Goal: Find contact information: Find contact information

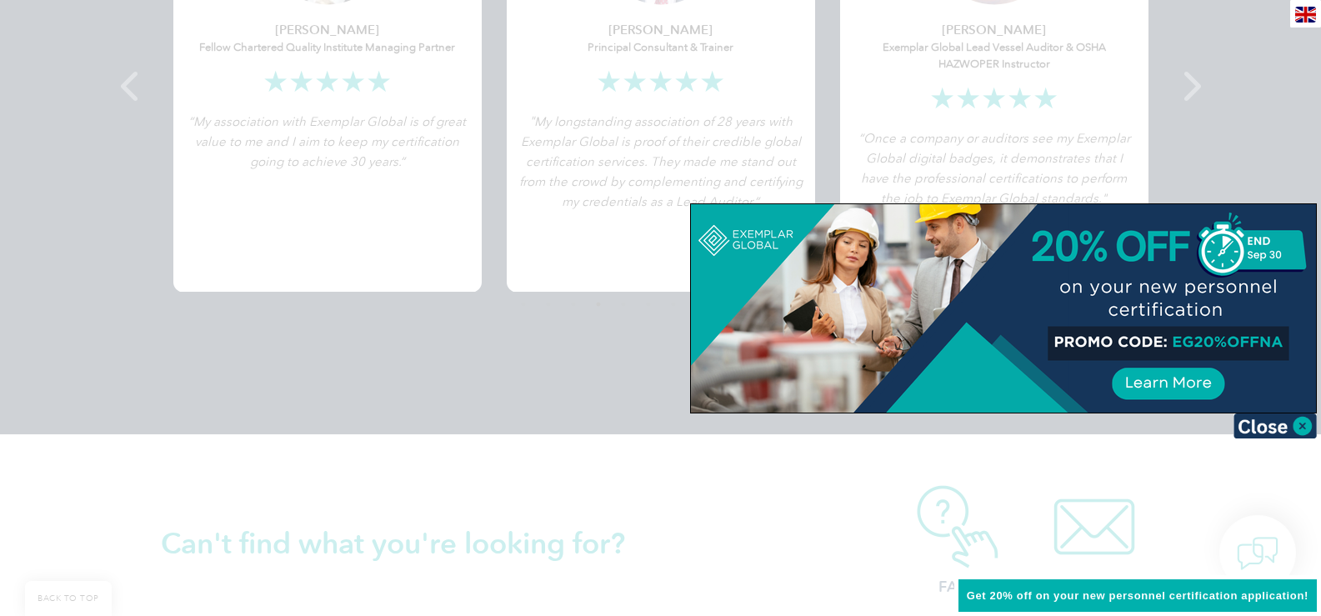
scroll to position [3501, 0]
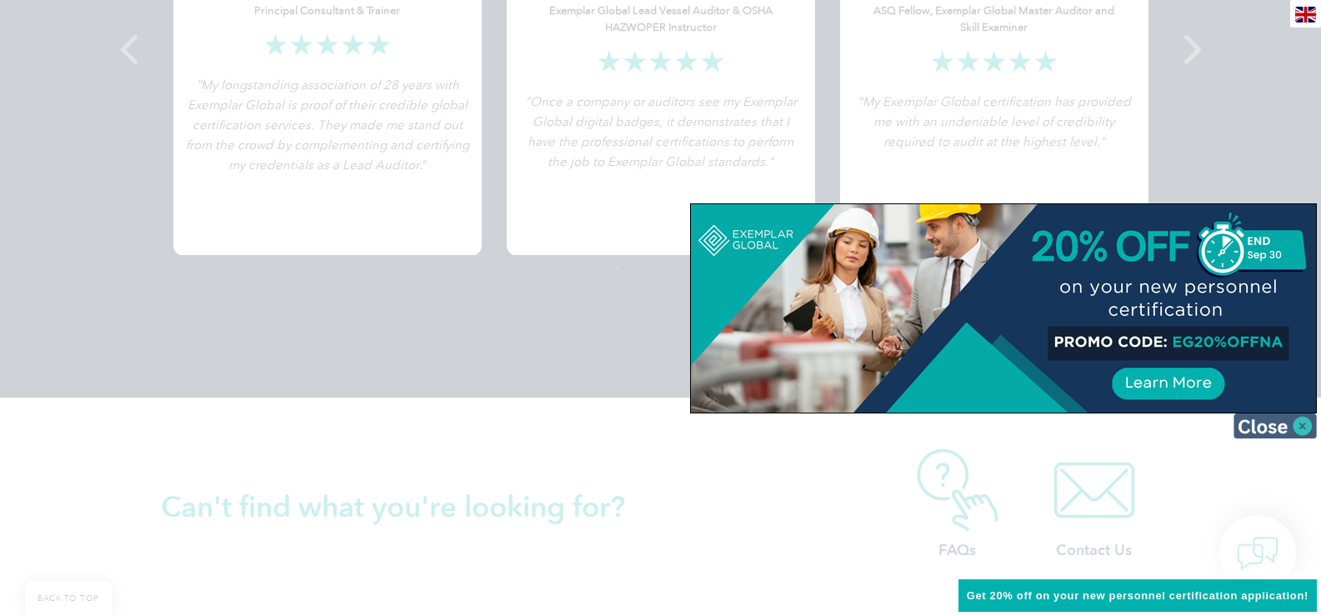
click at [1284, 429] on img at bounding box center [1275, 425] width 83 height 25
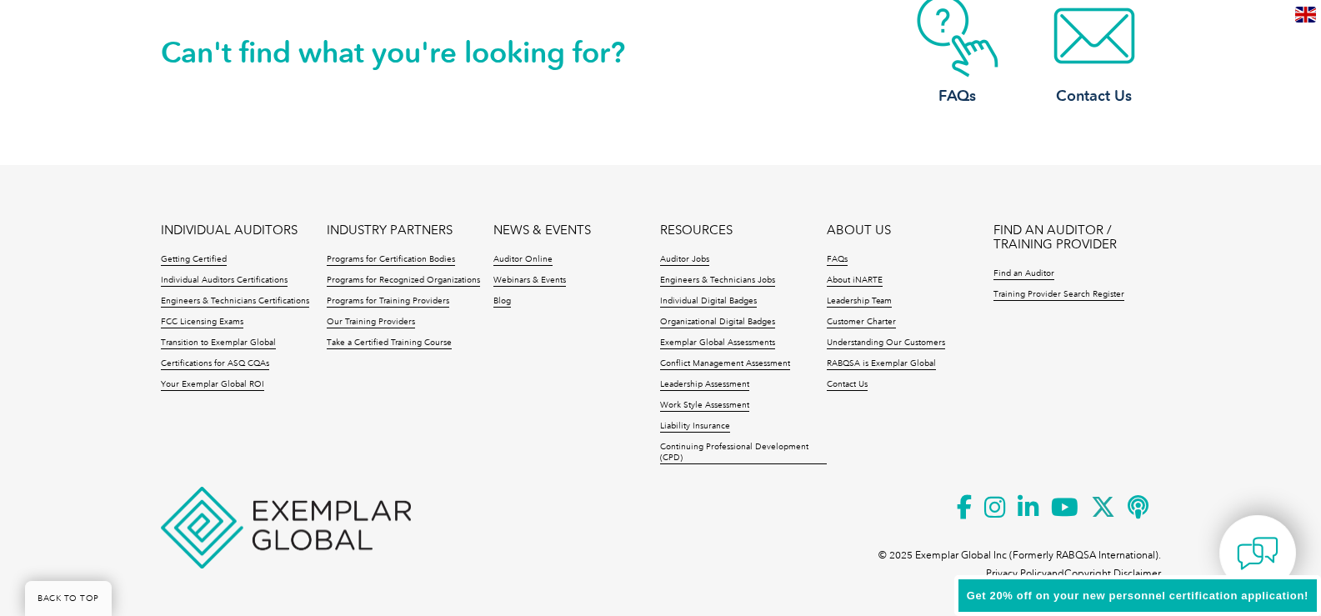
scroll to position [3959, 0]
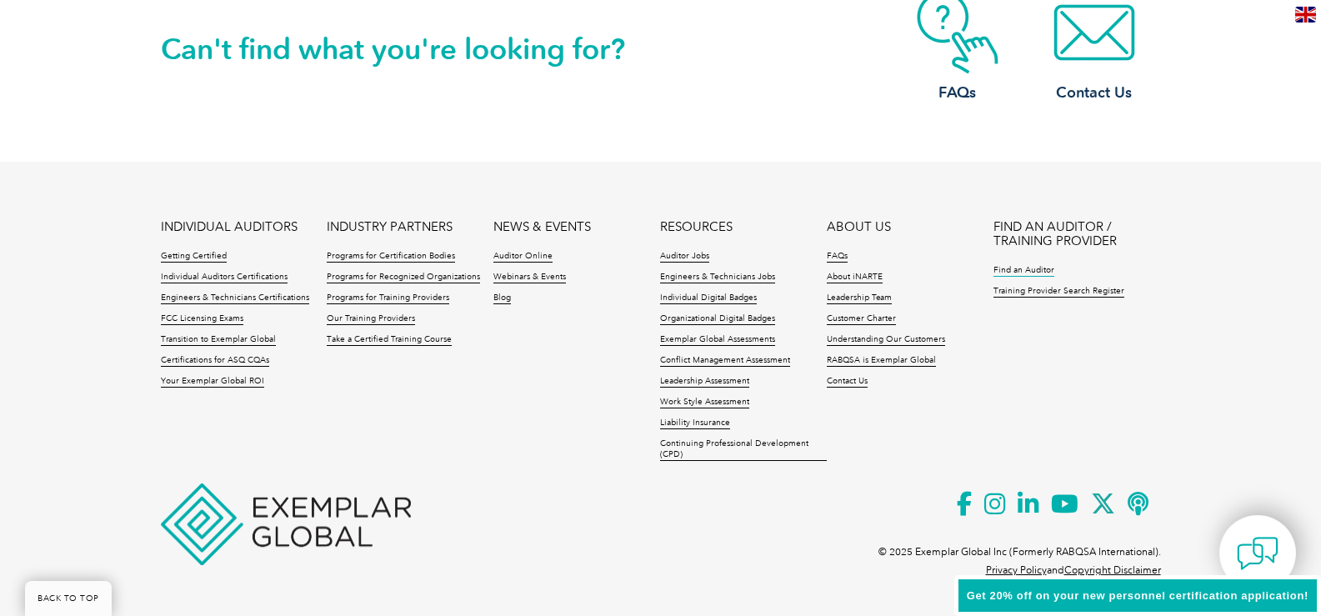
click at [1031, 270] on link "Find an Auditor" at bounding box center [1024, 271] width 61 height 12
click at [218, 278] on link "Individual Auditors Certifications" at bounding box center [224, 278] width 127 height 12
click at [388, 258] on link "Programs for Certification Bodies" at bounding box center [391, 257] width 128 height 12
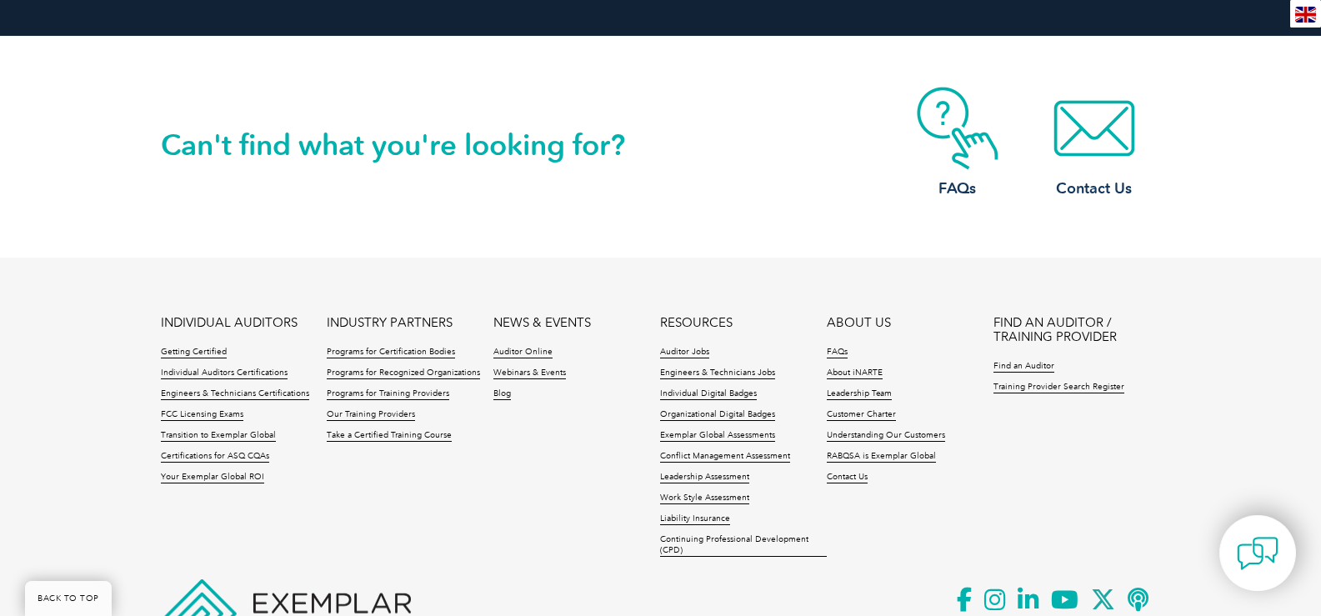
scroll to position [2974, 0]
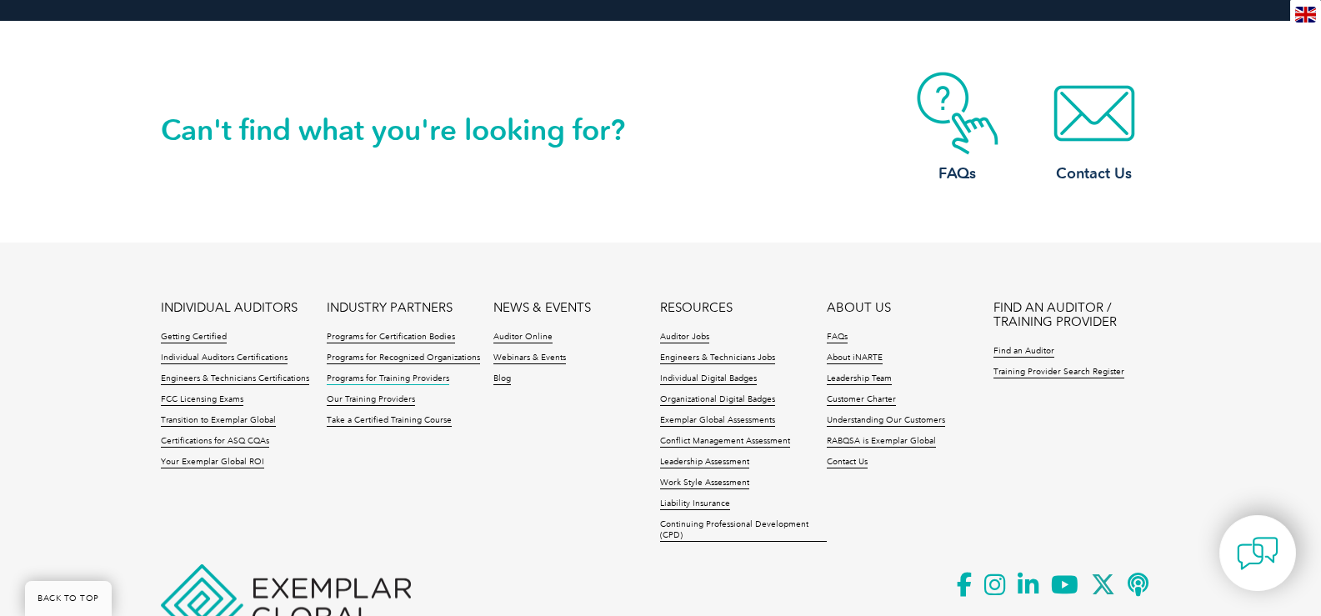
click at [383, 380] on link "Programs for Training Providers" at bounding box center [388, 379] width 123 height 12
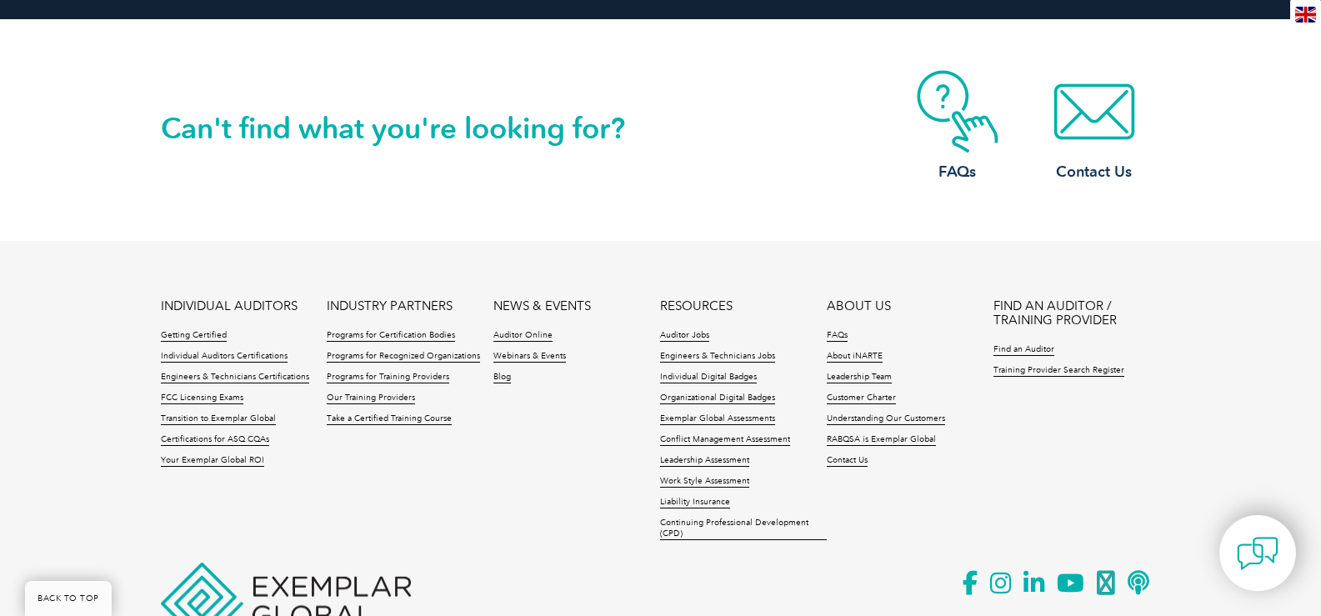
scroll to position [3063, 0]
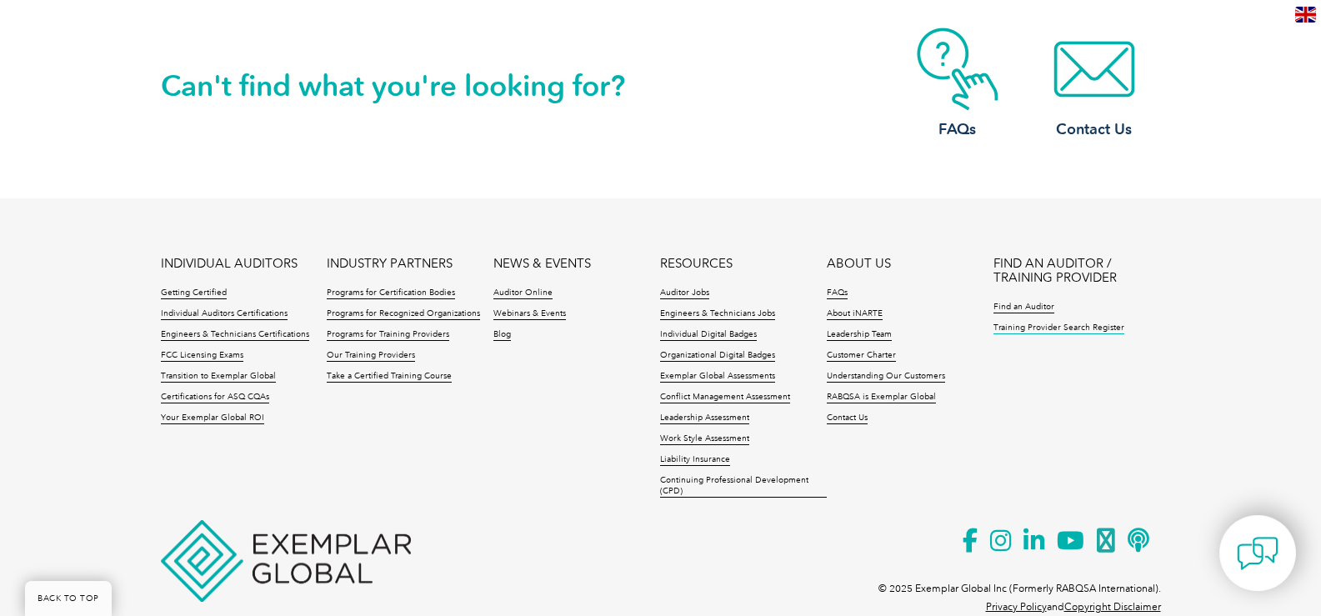
click at [1072, 323] on link "Training Provider Search Register" at bounding box center [1059, 329] width 131 height 12
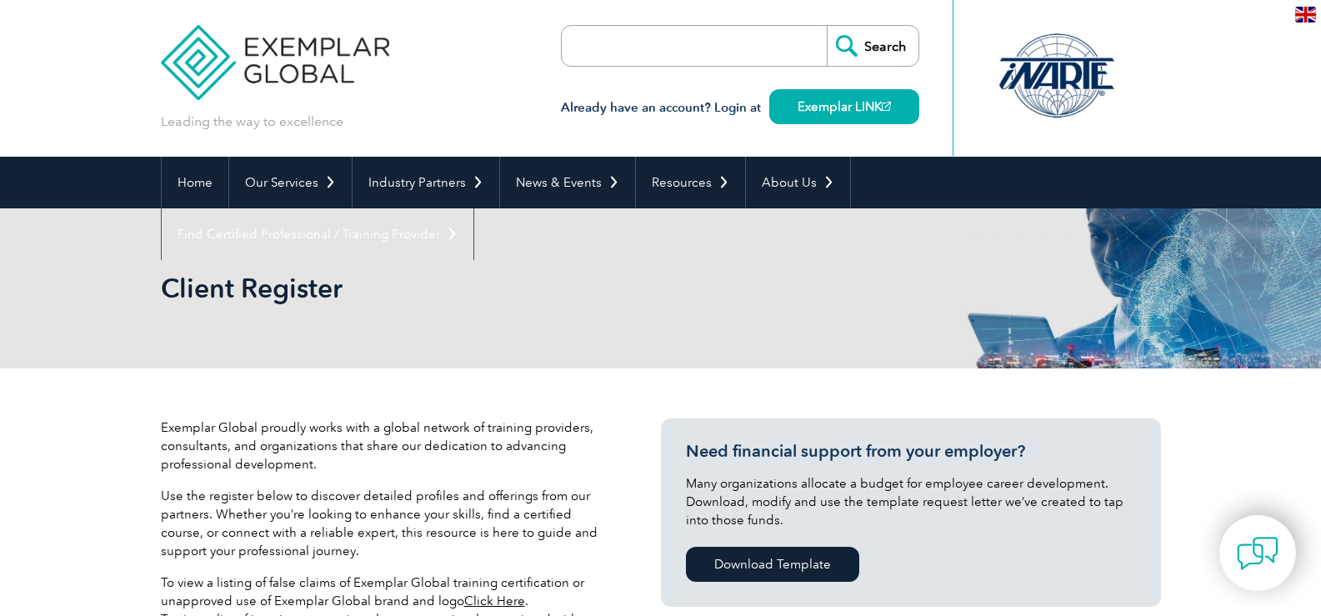
click at [630, 48] on input "search" at bounding box center [657, 46] width 175 height 40
type input "india"
click at [889, 47] on input "Search" at bounding box center [873, 46] width 92 height 40
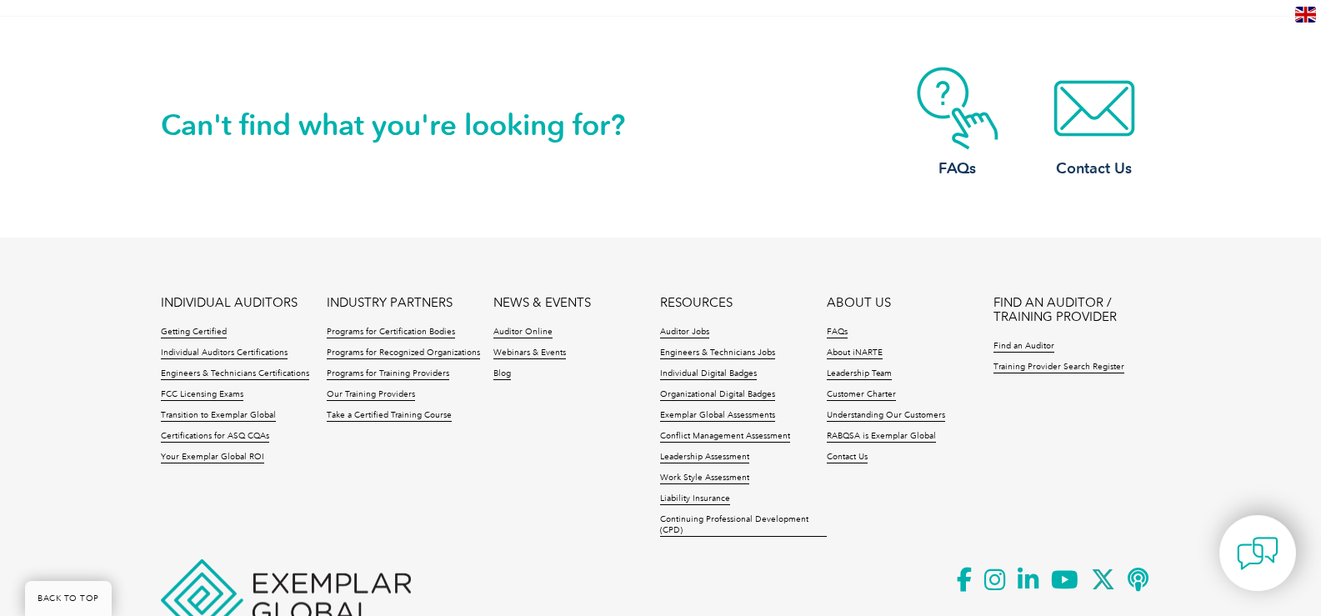
scroll to position [1501, 0]
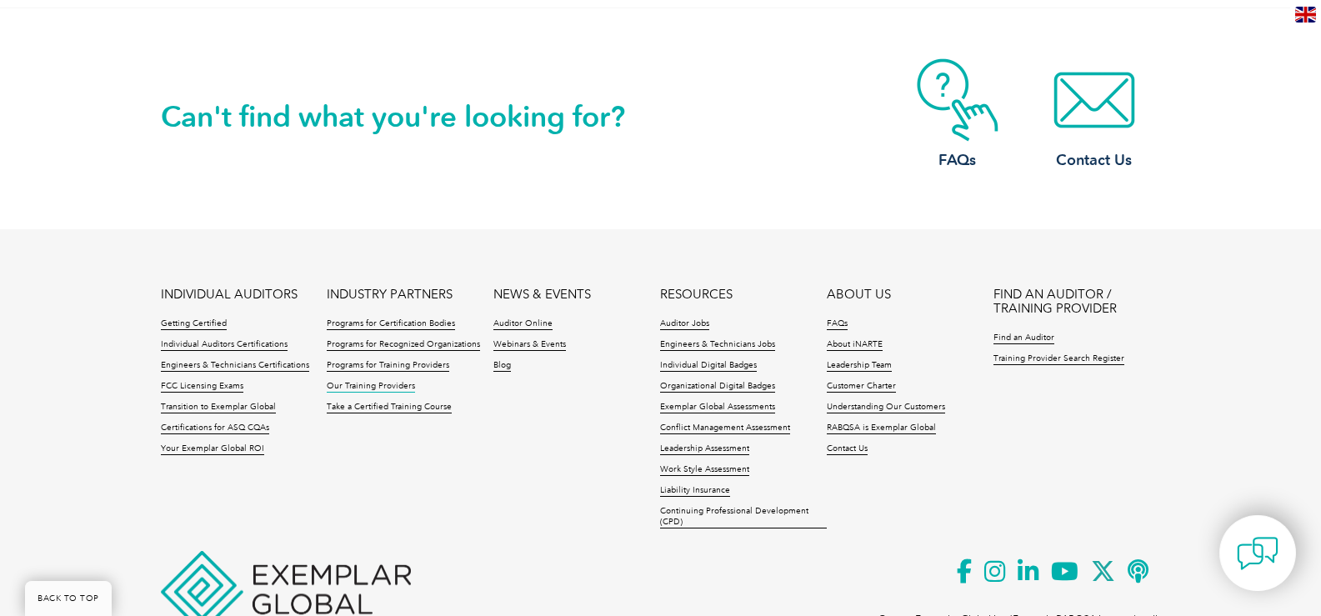
click at [378, 393] on link "Our Training Providers" at bounding box center [371, 387] width 88 height 12
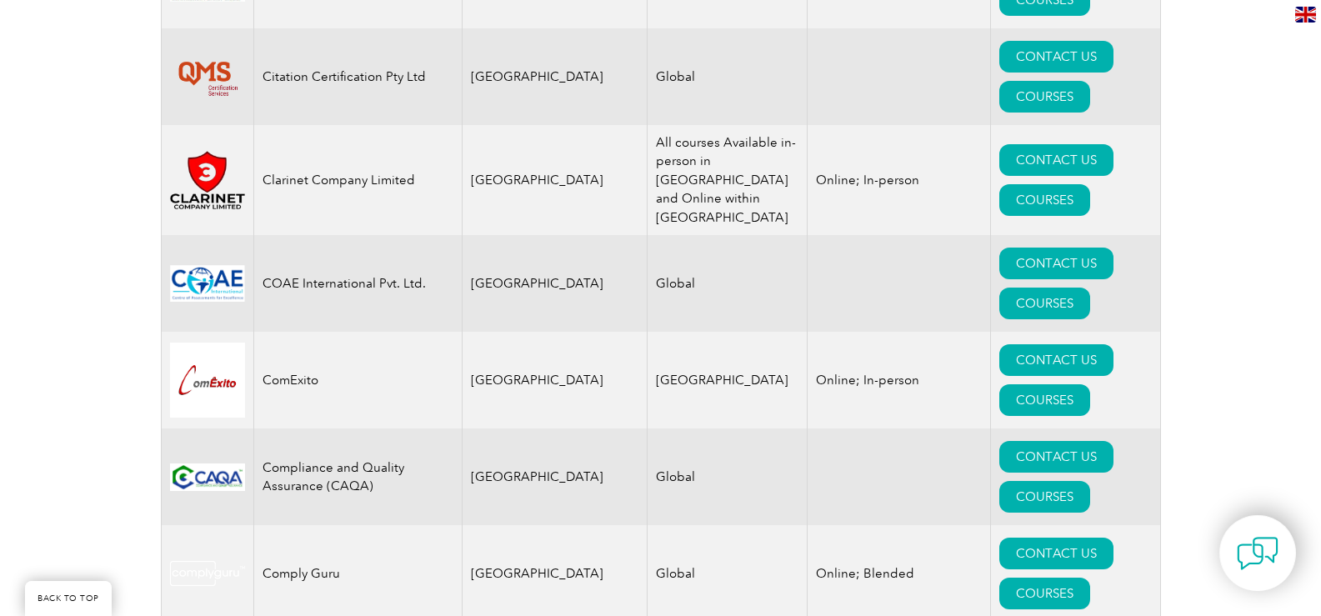
scroll to position [5475, 0]
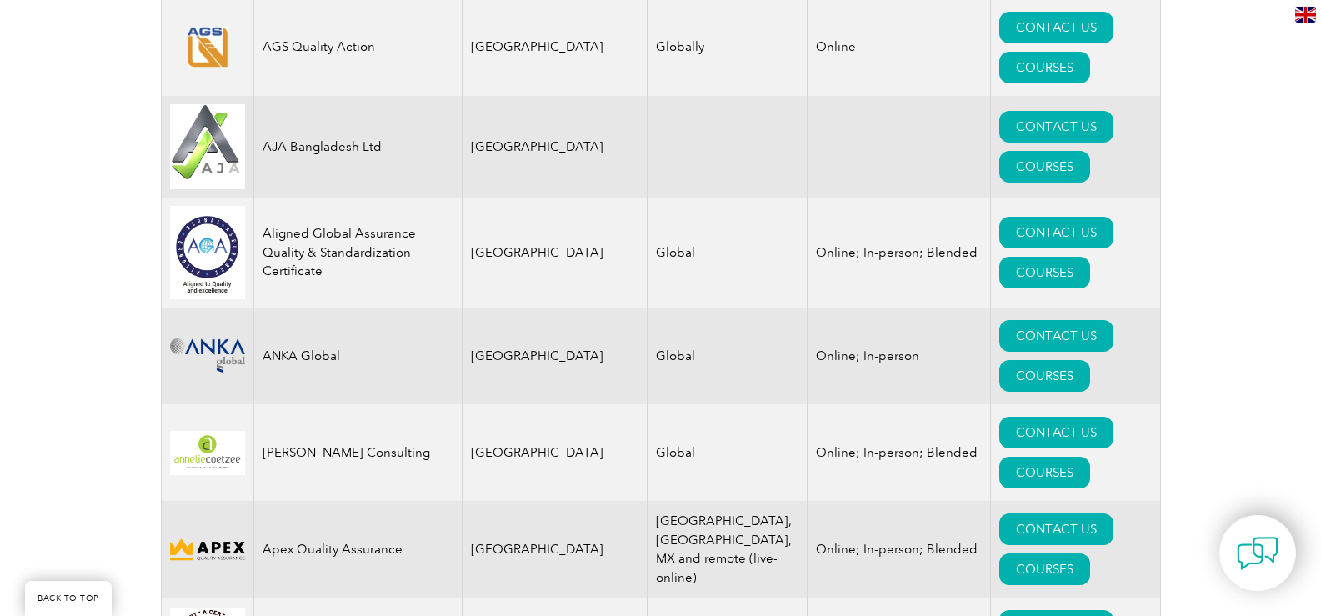
scroll to position [1751, 0]
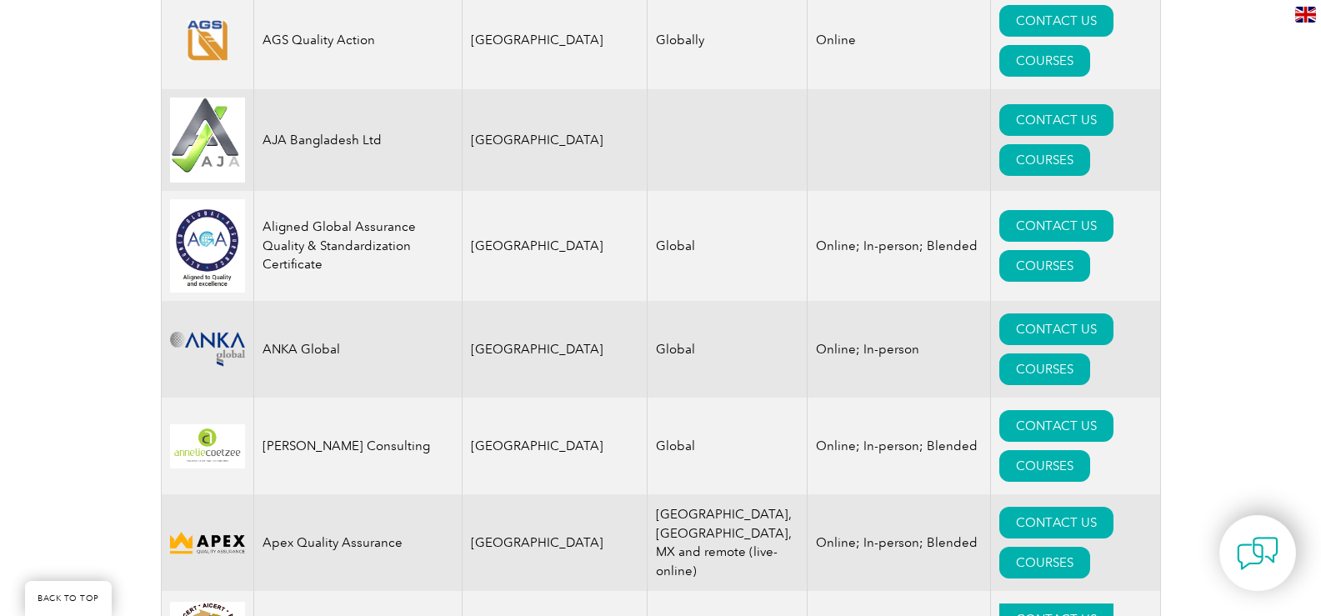
click at [1000, 604] on link "CONTACT US" at bounding box center [1057, 620] width 114 height 32
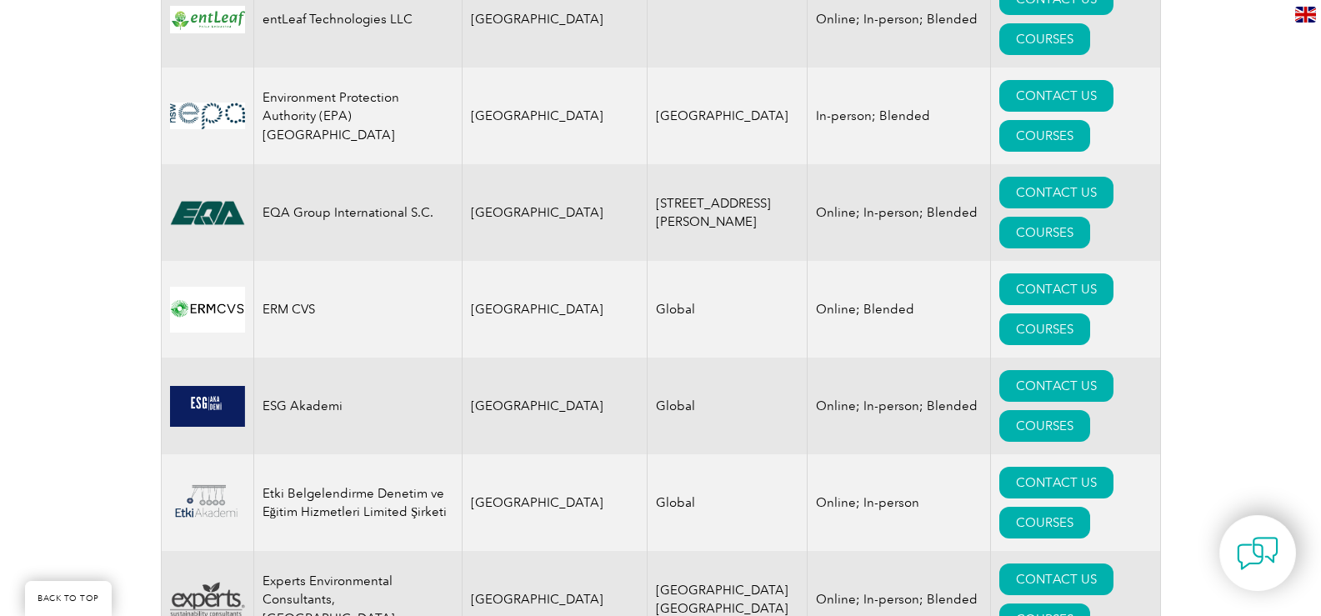
scroll to position [8643, 0]
